Goal: Transaction & Acquisition: Purchase product/service

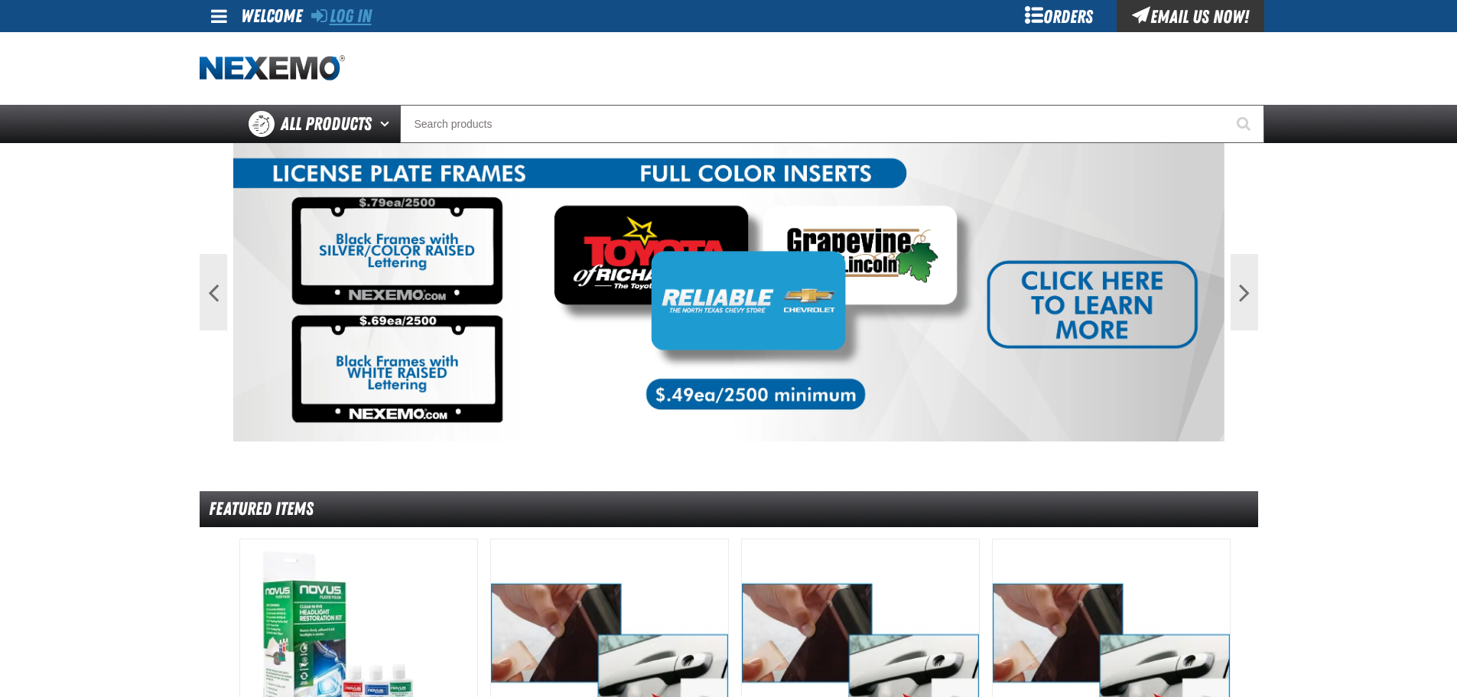
click at [358, 15] on link "Log In" at bounding box center [341, 15] width 60 height 21
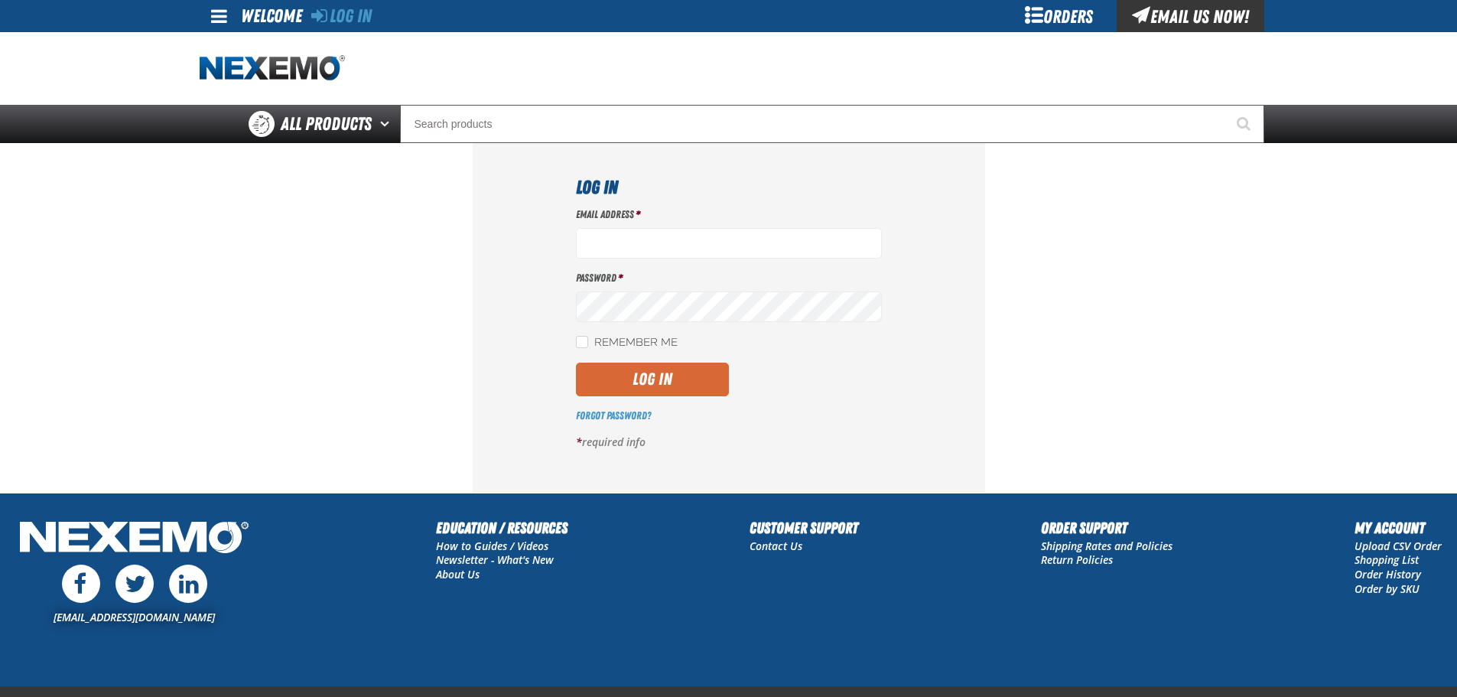
type input "cstone01@vtaig.com"
click at [635, 380] on button "Log In" at bounding box center [652, 380] width 153 height 34
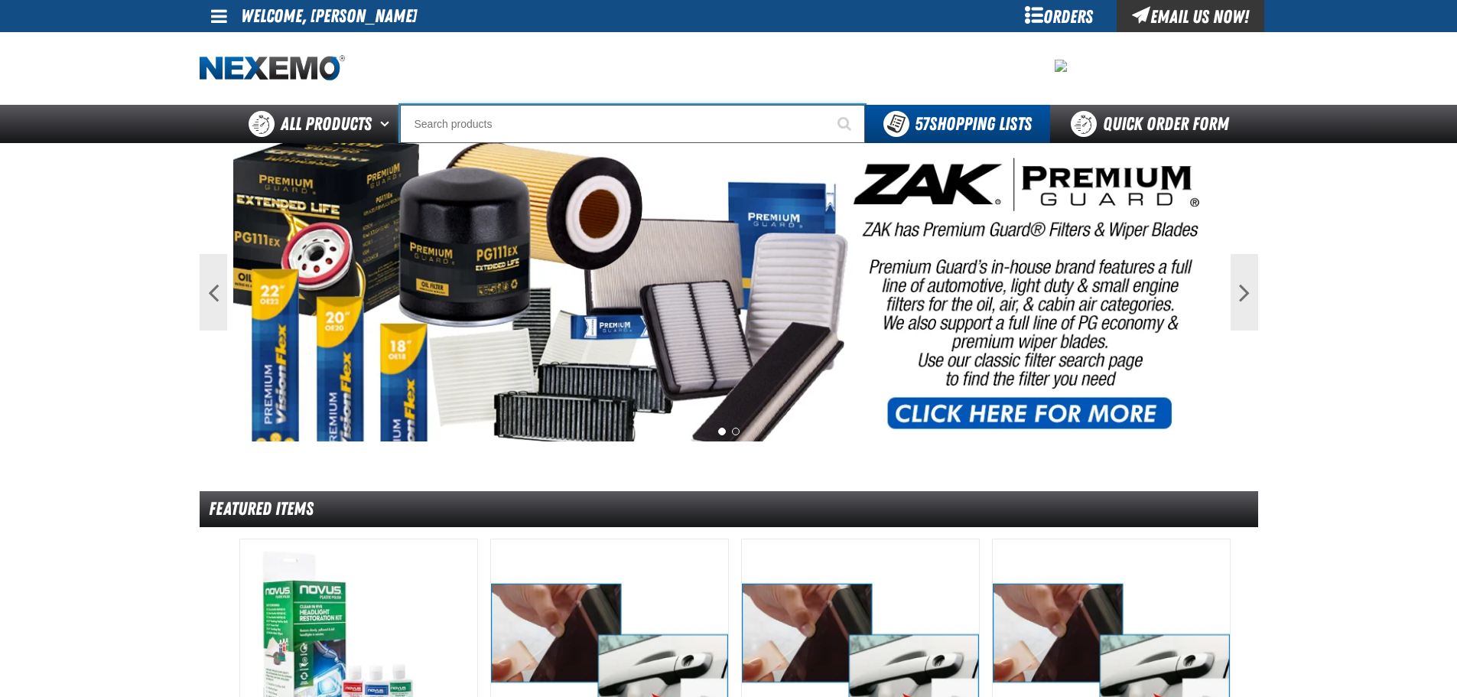
click at [501, 125] on input "Search" at bounding box center [632, 124] width 465 height 38
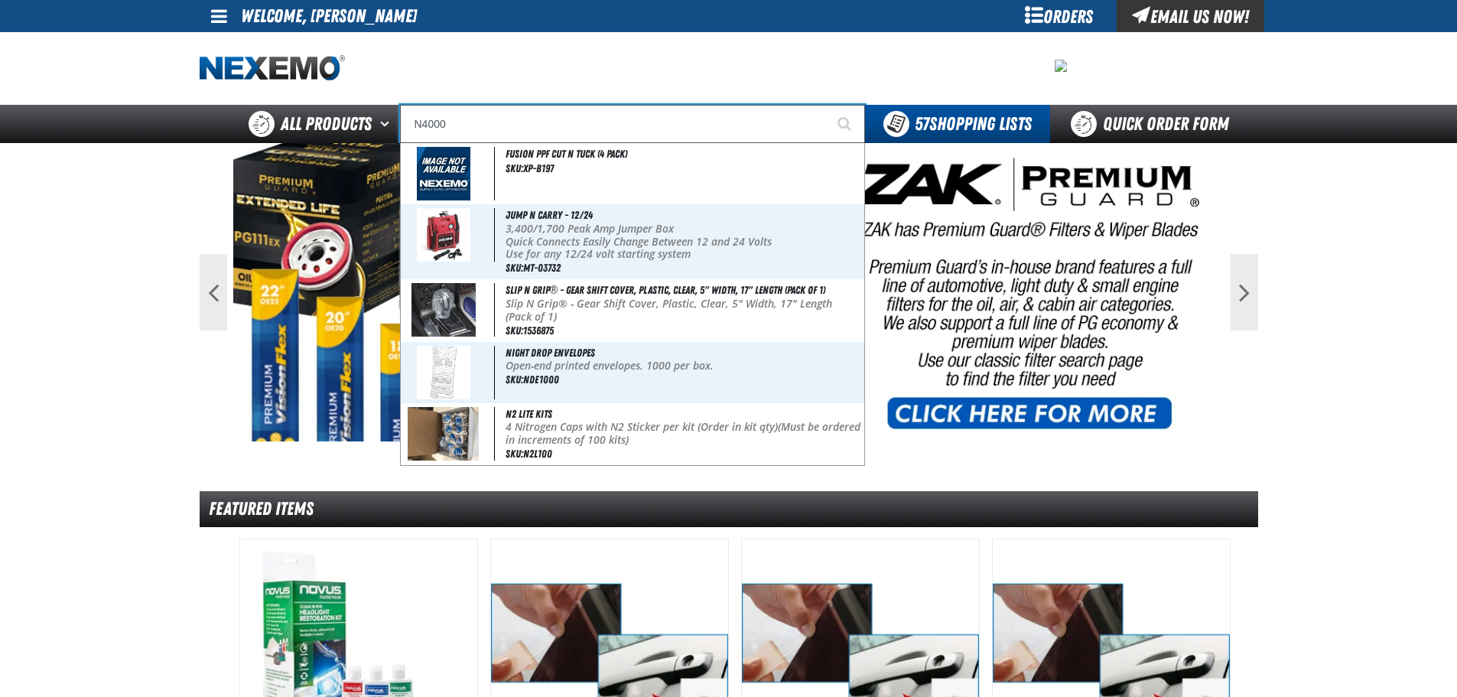
type input "N4000"
click at [827, 105] on button "Start Searching" at bounding box center [846, 124] width 38 height 38
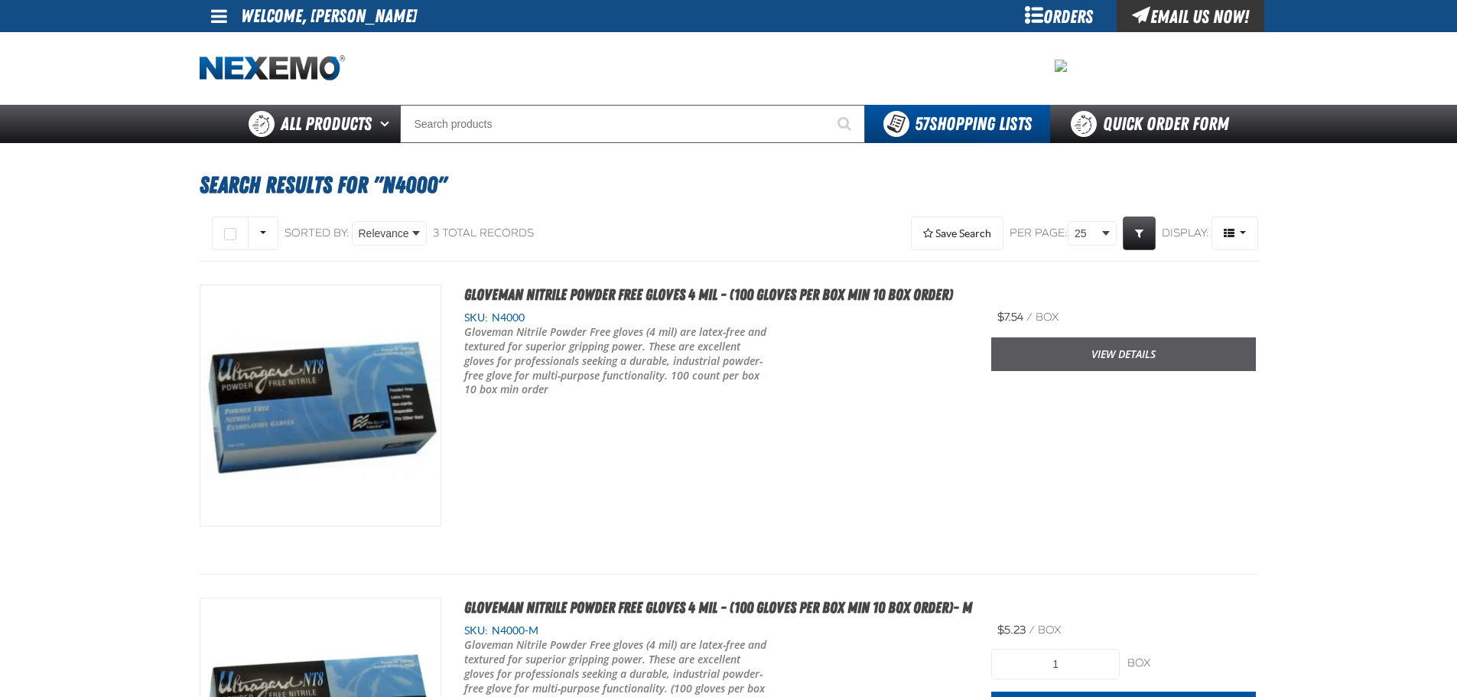
click at [1033, 347] on link "View Details" at bounding box center [1123, 354] width 265 height 34
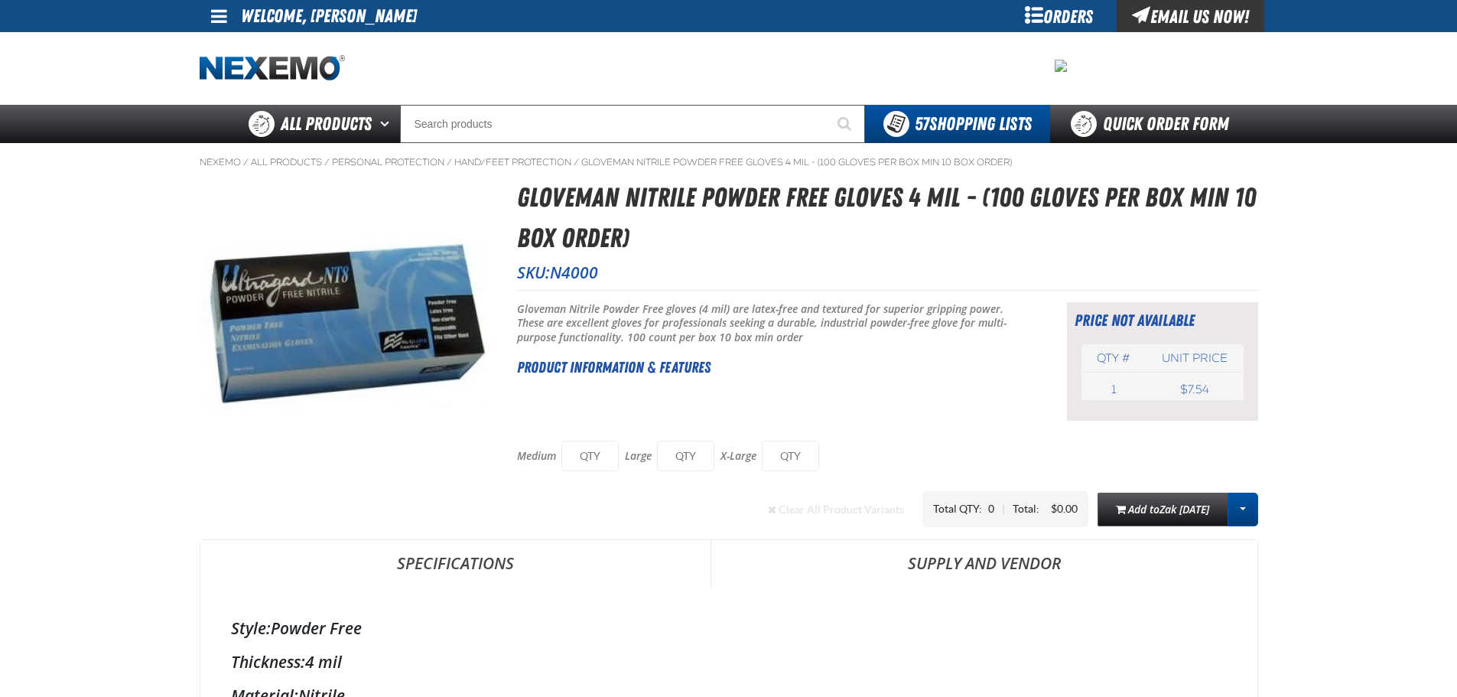
click at [1258, 508] on link "More Actions" at bounding box center [1243, 510] width 31 height 34
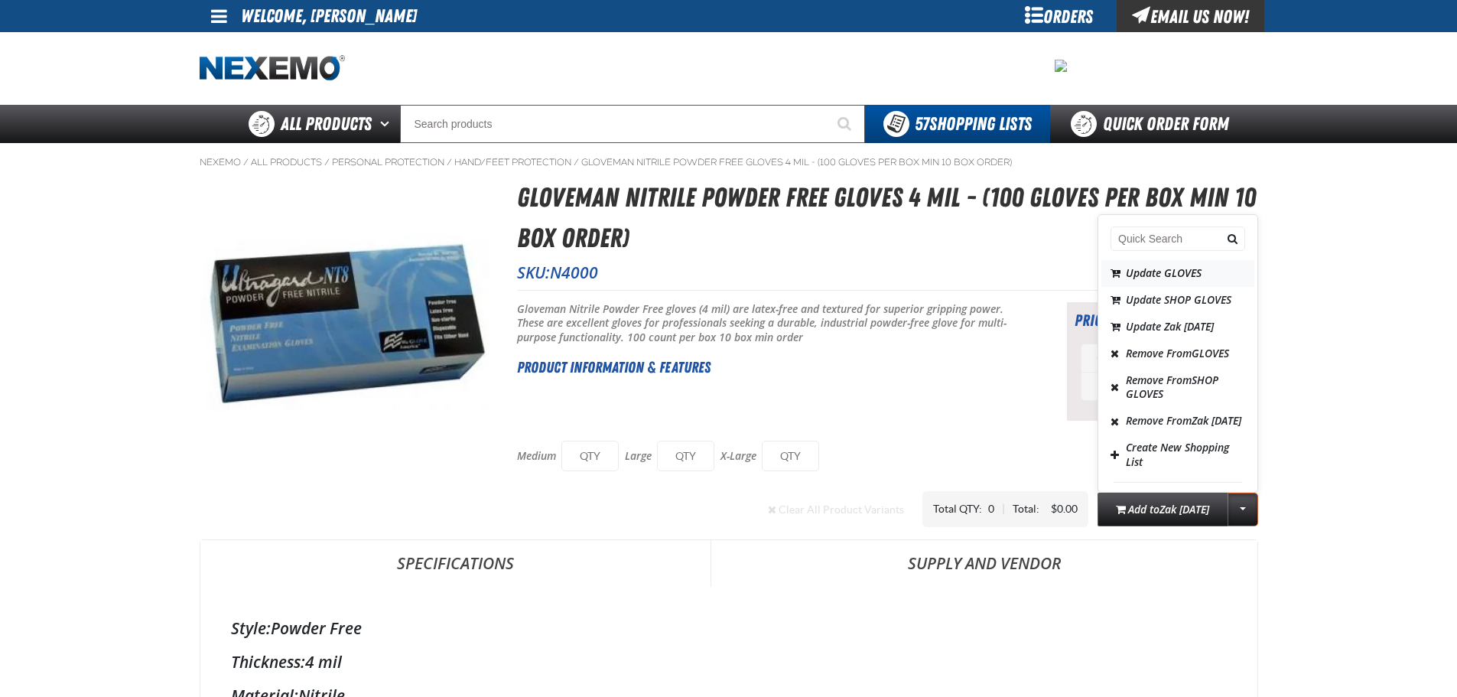
click at [1160, 275] on button "Update GLOVES" at bounding box center [1177, 273] width 153 height 27
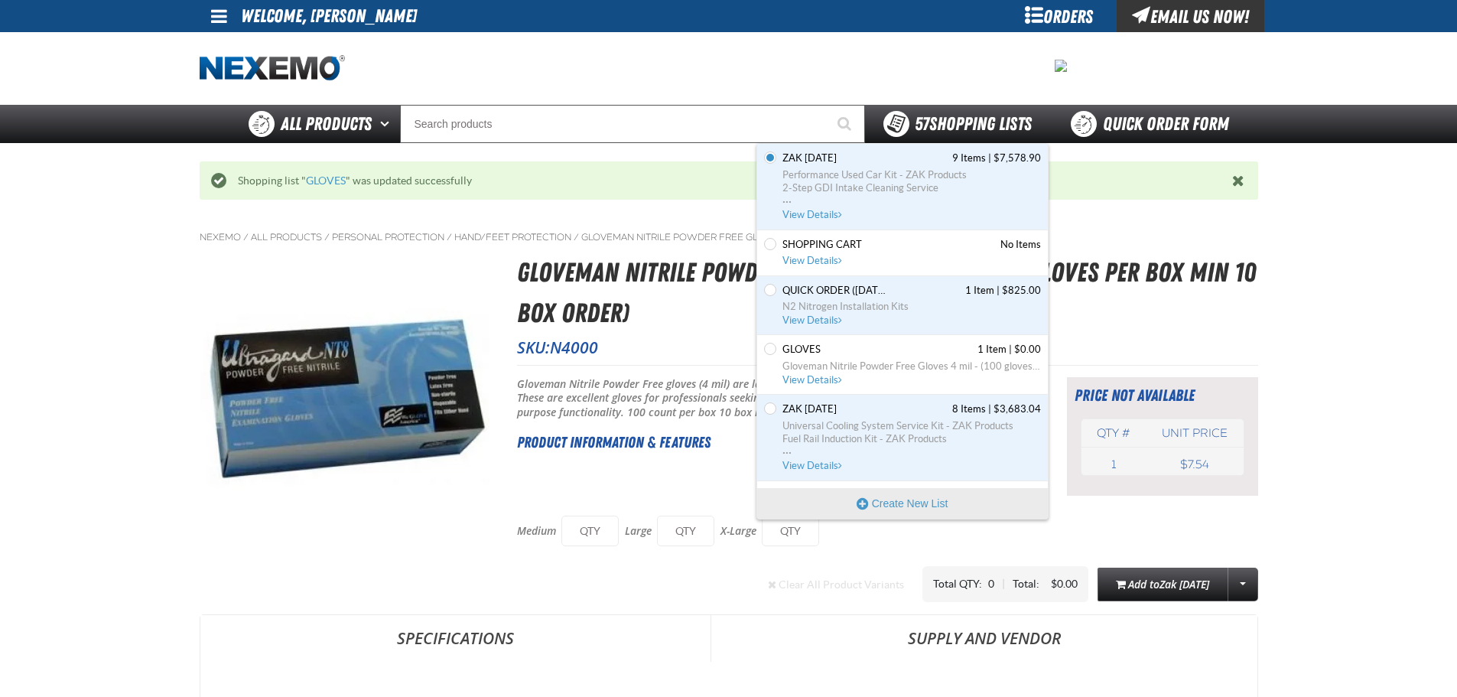
click at [955, 112] on div "57 Shopping Lists" at bounding box center [957, 124] width 148 height 26
click at [849, 373] on link "GLOVES 1 Item | $0.00 Gloveman Nitrile Powder Free Gloves 4 mil - (100 gloves p…" at bounding box center [910, 365] width 262 height 44
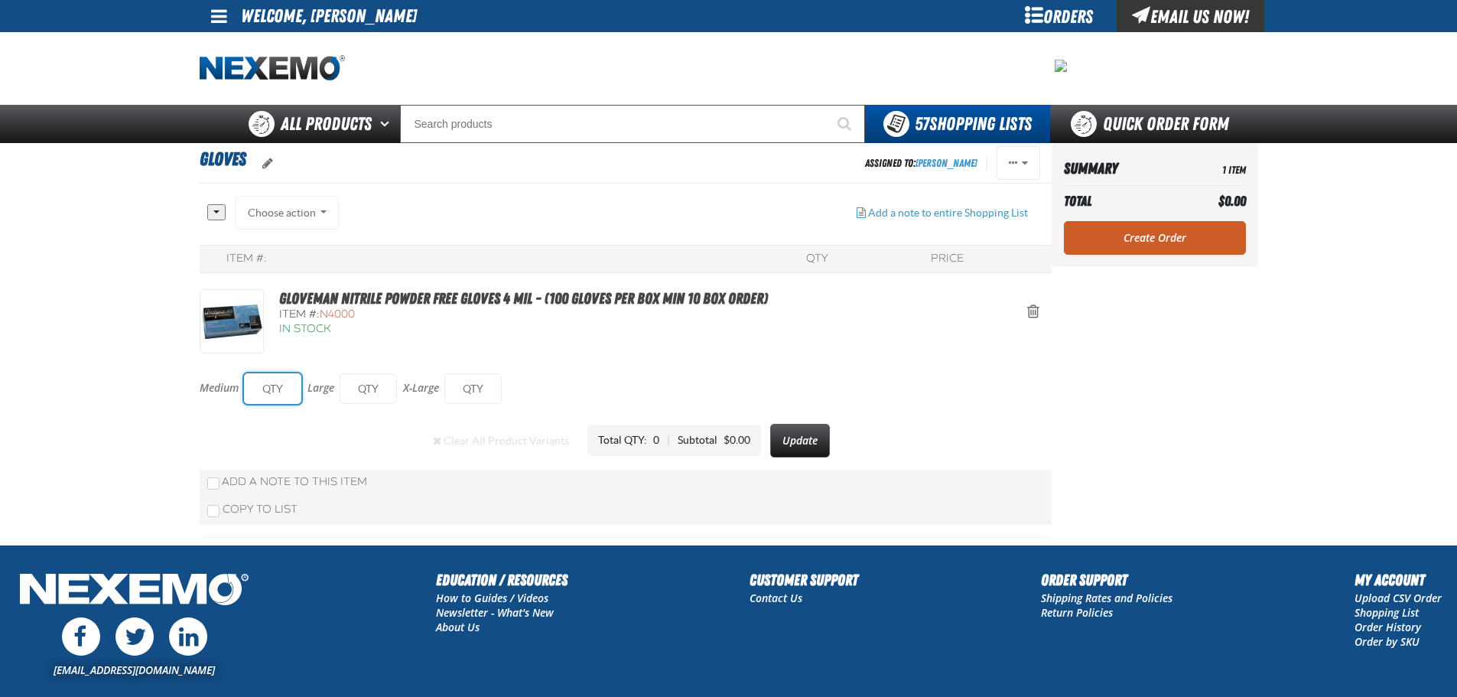
click at [287, 378] on input "text" at bounding box center [272, 388] width 57 height 31
type input "50"
click at [812, 437] on button "Update" at bounding box center [813, 441] width 60 height 34
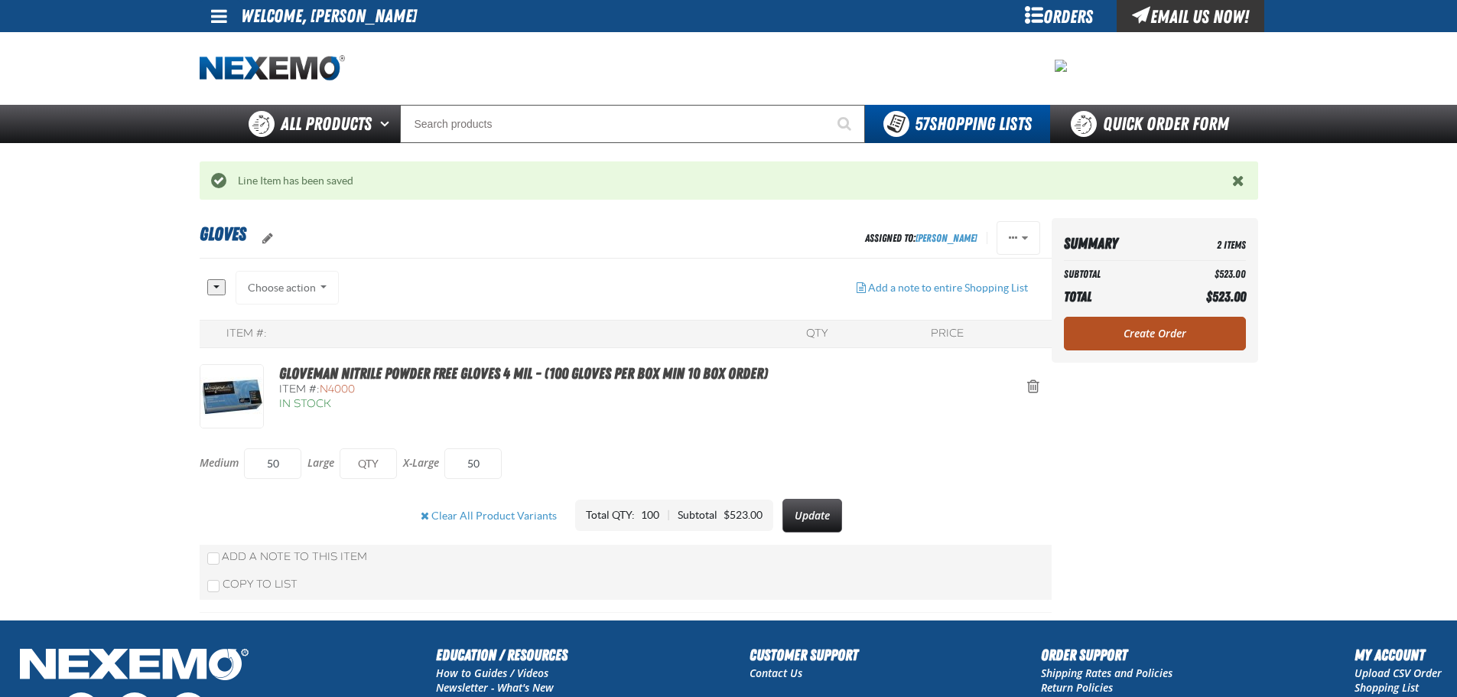
click at [1139, 329] on link "Create Order" at bounding box center [1155, 334] width 182 height 34
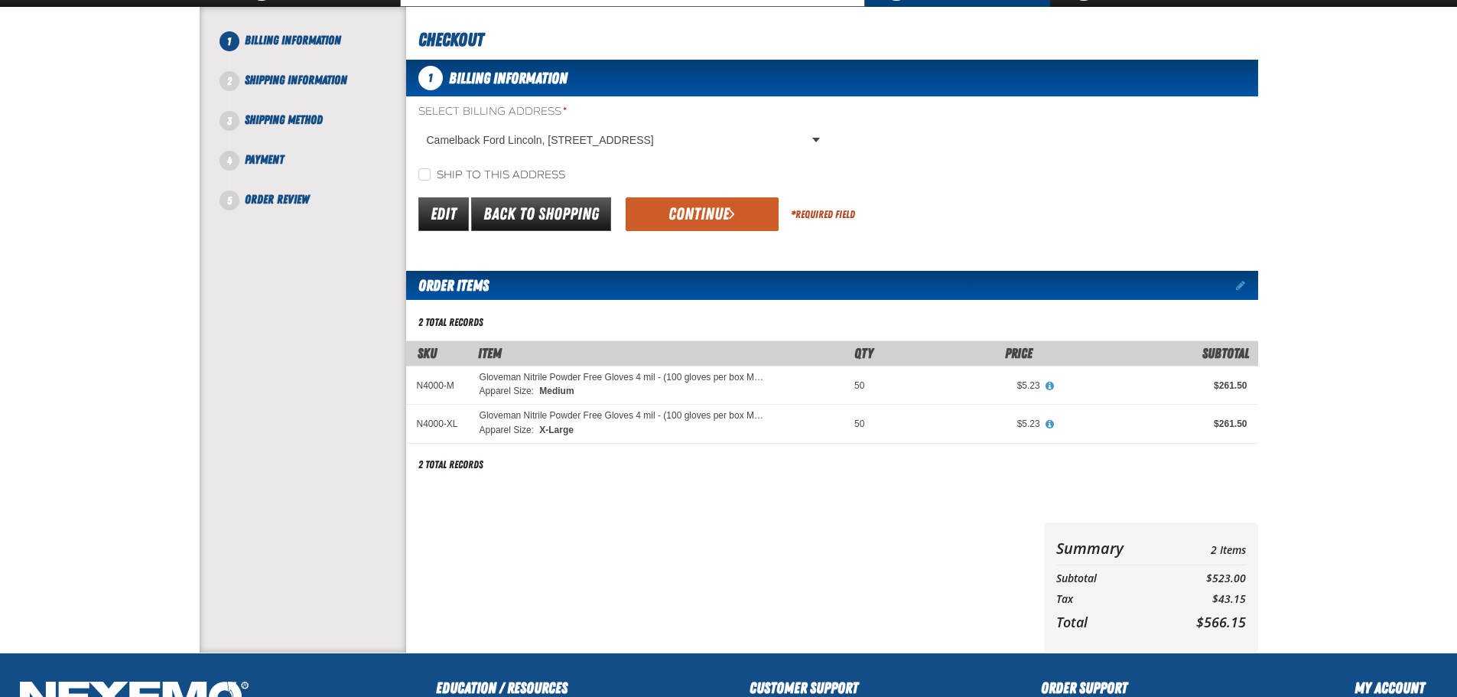
scroll to position [41, 0]
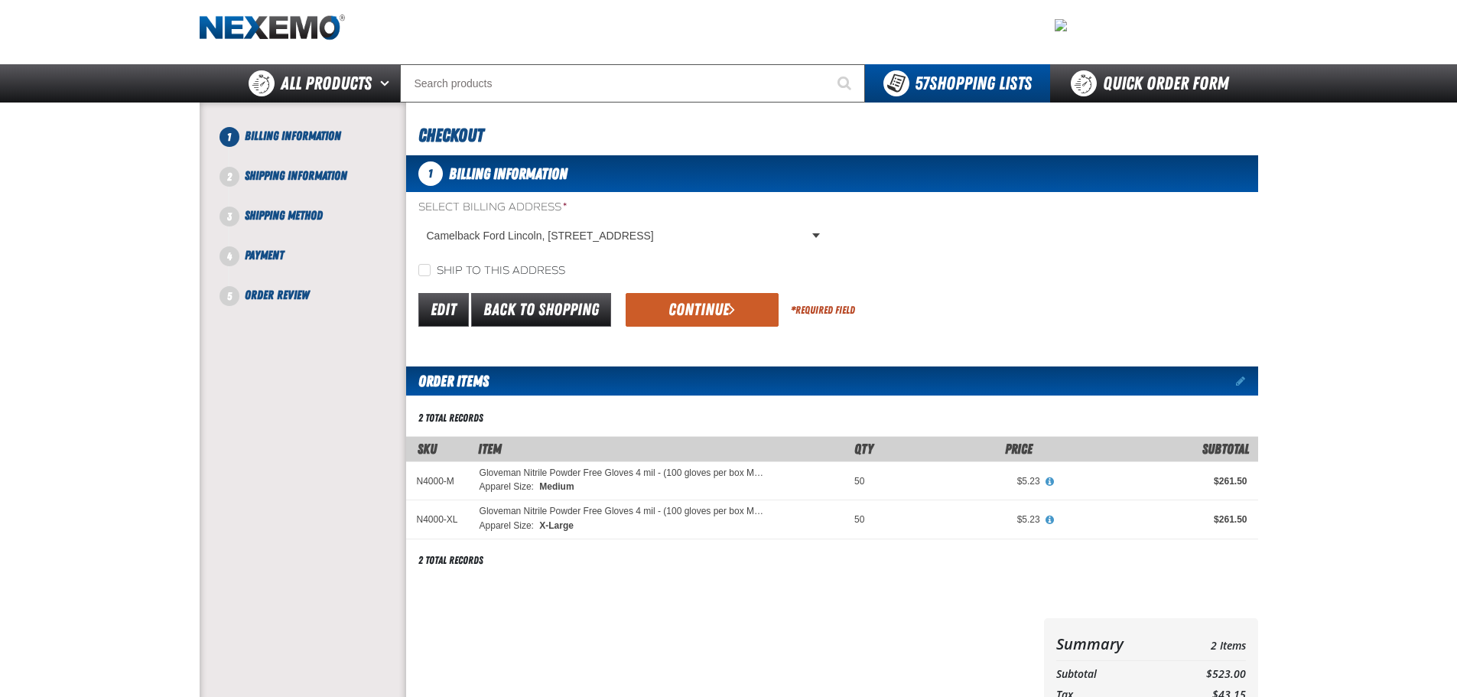
click at [454, 270] on label "Ship to this address" at bounding box center [491, 271] width 147 height 15
click at [431, 270] on input "Ship to this address" at bounding box center [424, 270] width 12 height 12
checkbox input "true"
click at [734, 298] on button "Continue" at bounding box center [702, 310] width 153 height 34
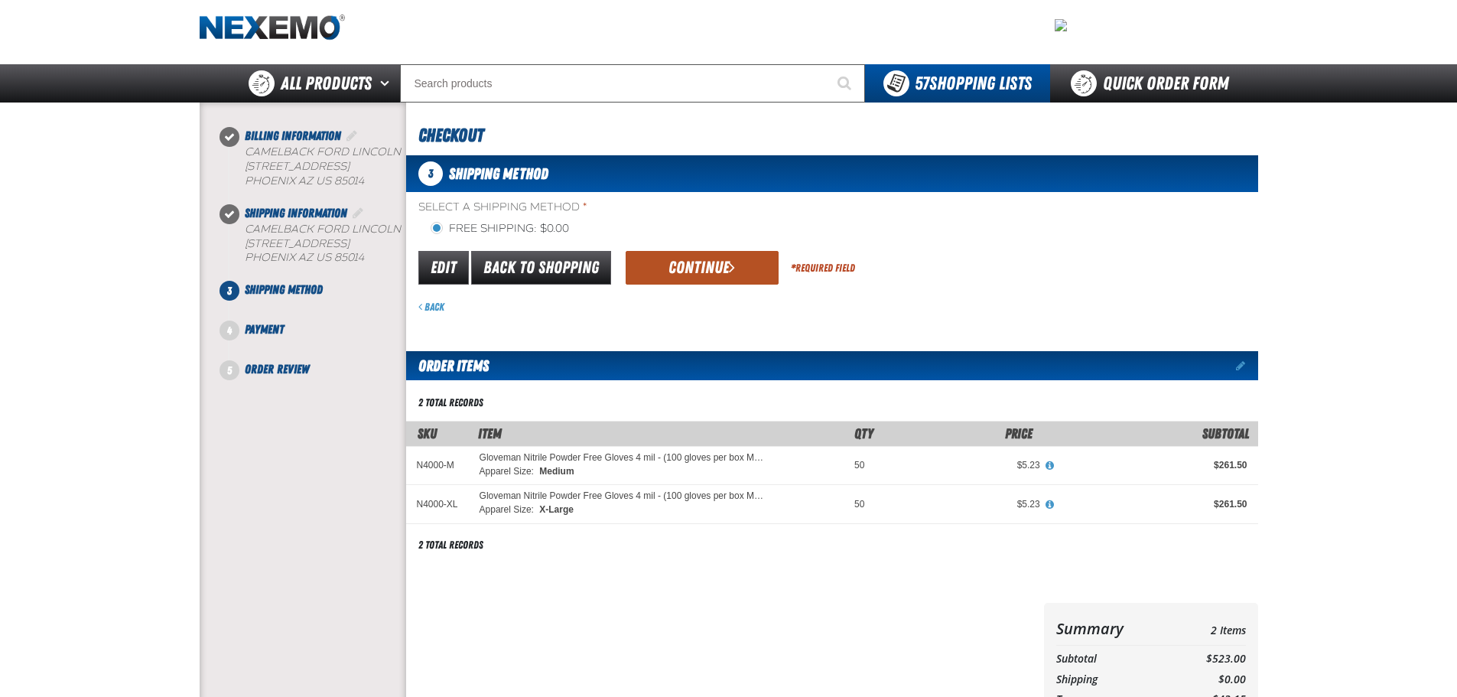
click at [711, 262] on button "Continue" at bounding box center [702, 268] width 153 height 34
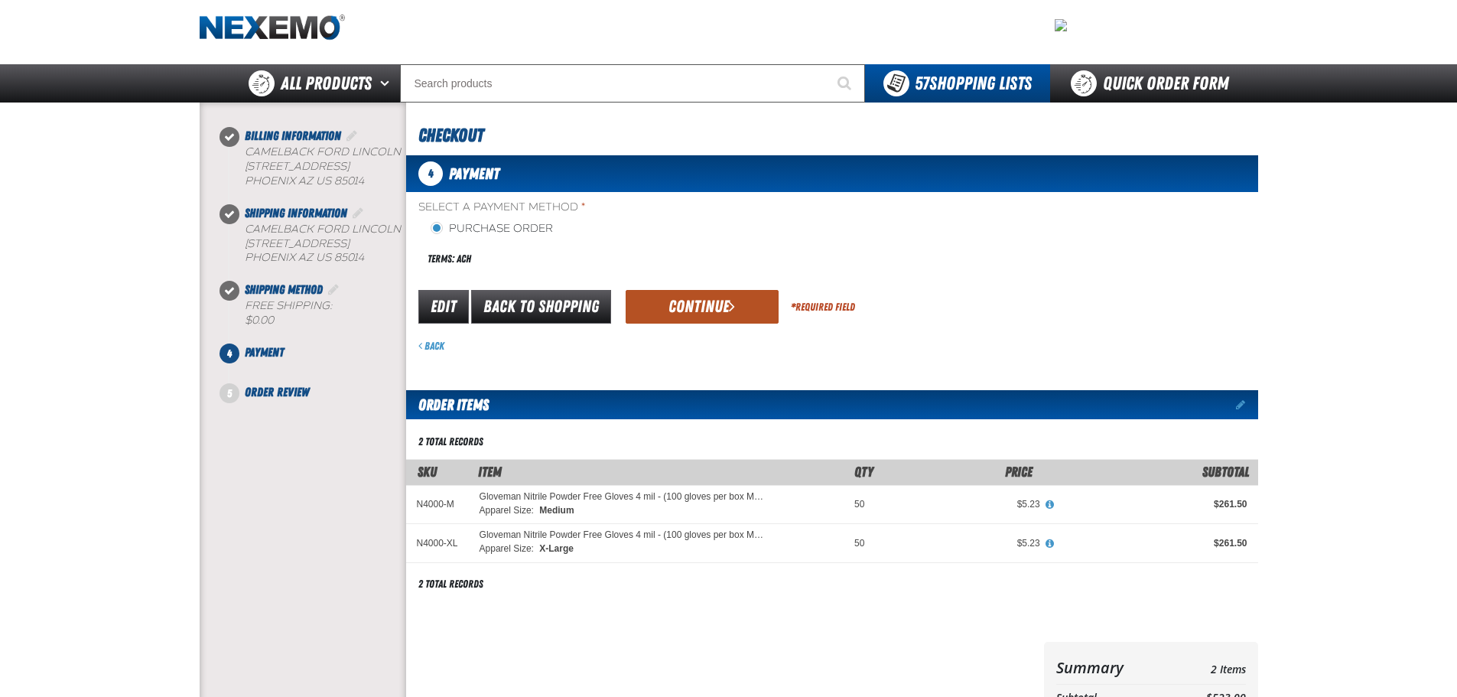
click at [703, 304] on button "Continue" at bounding box center [702, 307] width 153 height 34
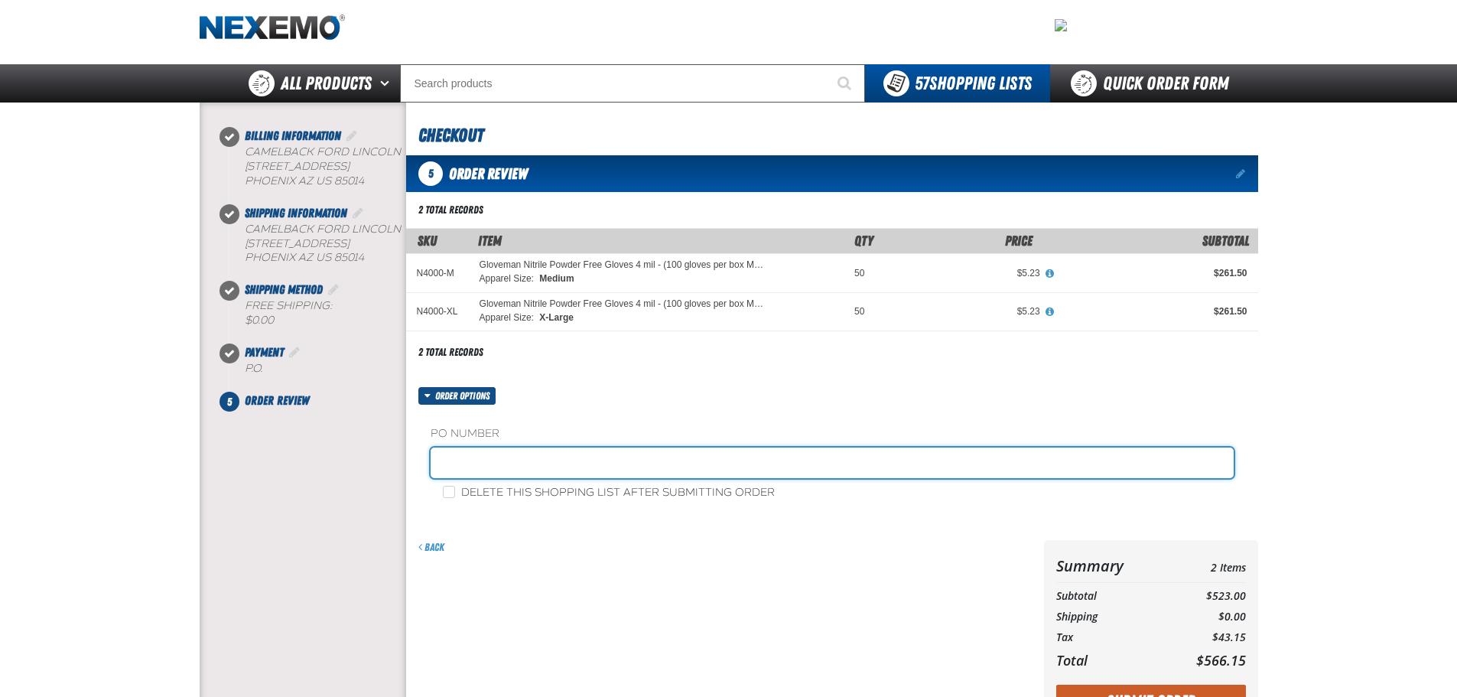
click at [470, 457] on input "text" at bounding box center [832, 462] width 803 height 31
type input "CSSTOCK"
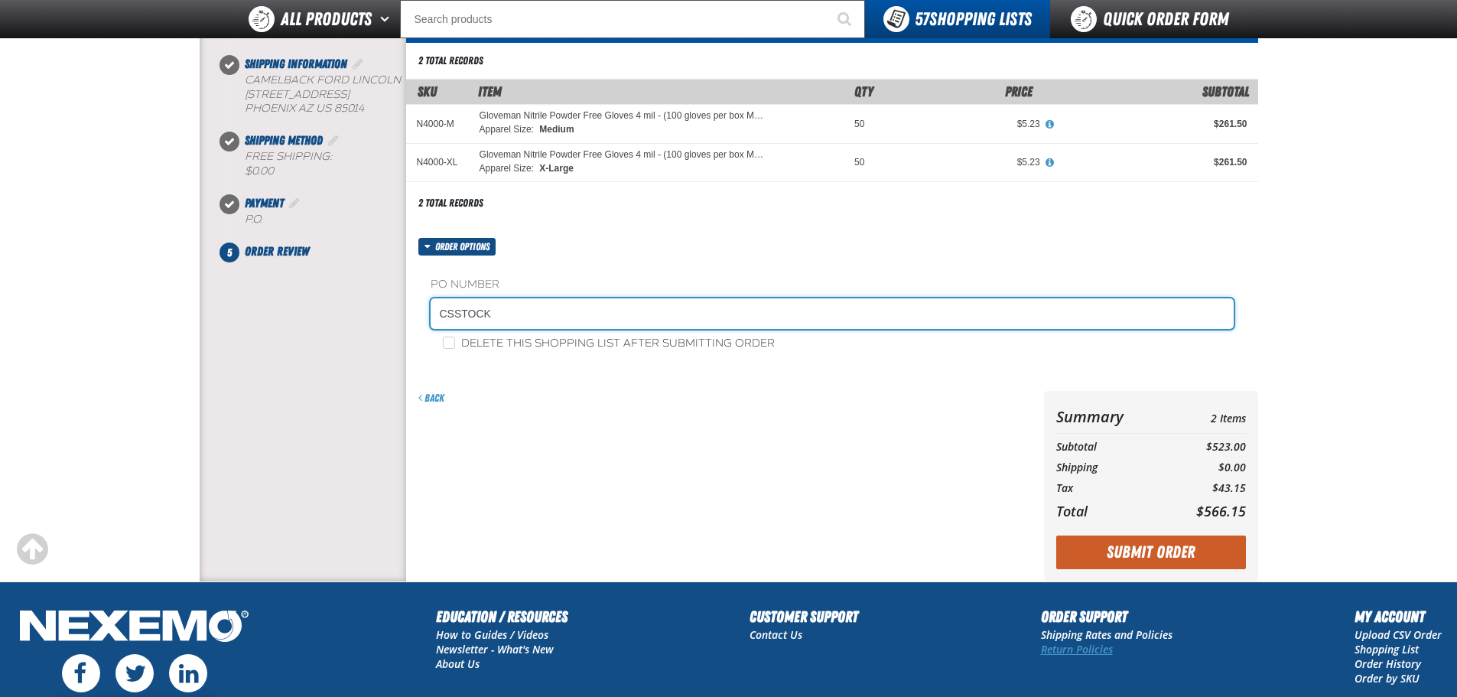
scroll to position [270, 0]
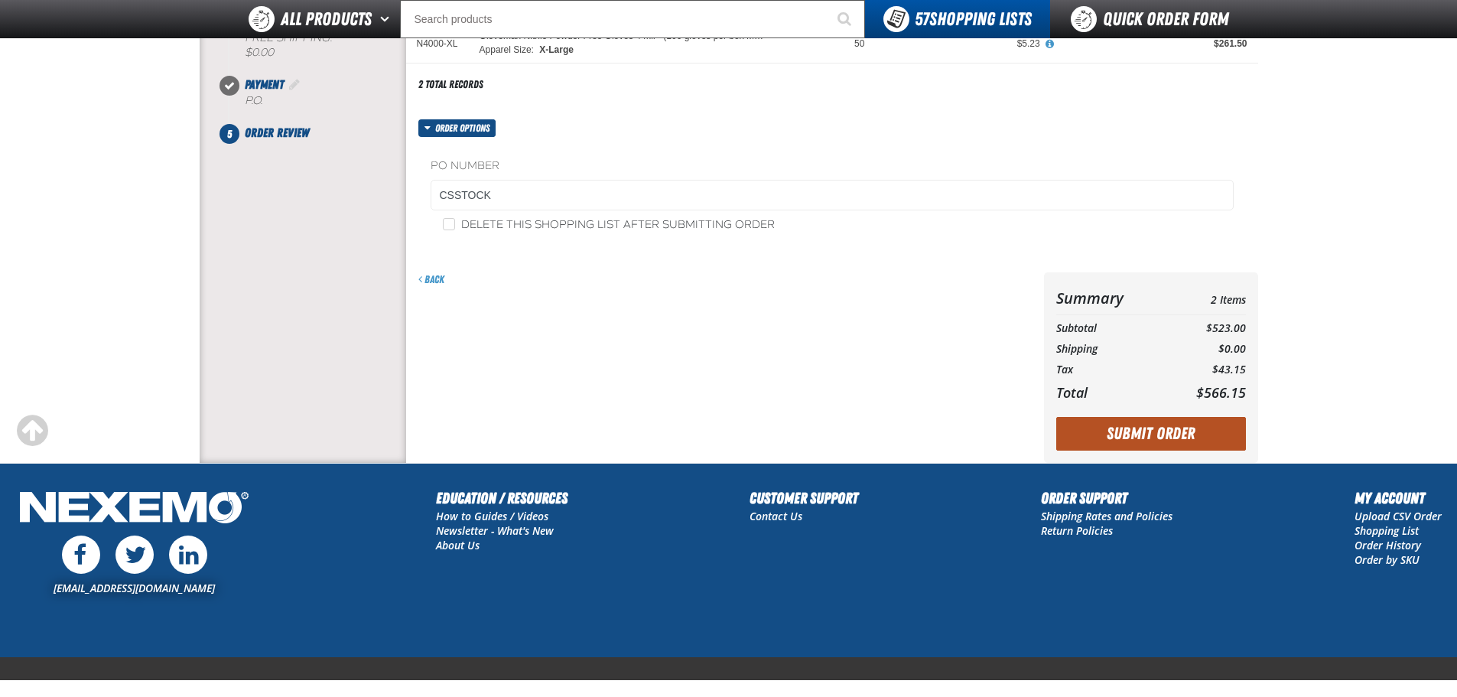
click at [1149, 438] on button "Submit Order" at bounding box center [1151, 434] width 190 height 34
